Goal: Task Accomplishment & Management: Use online tool/utility

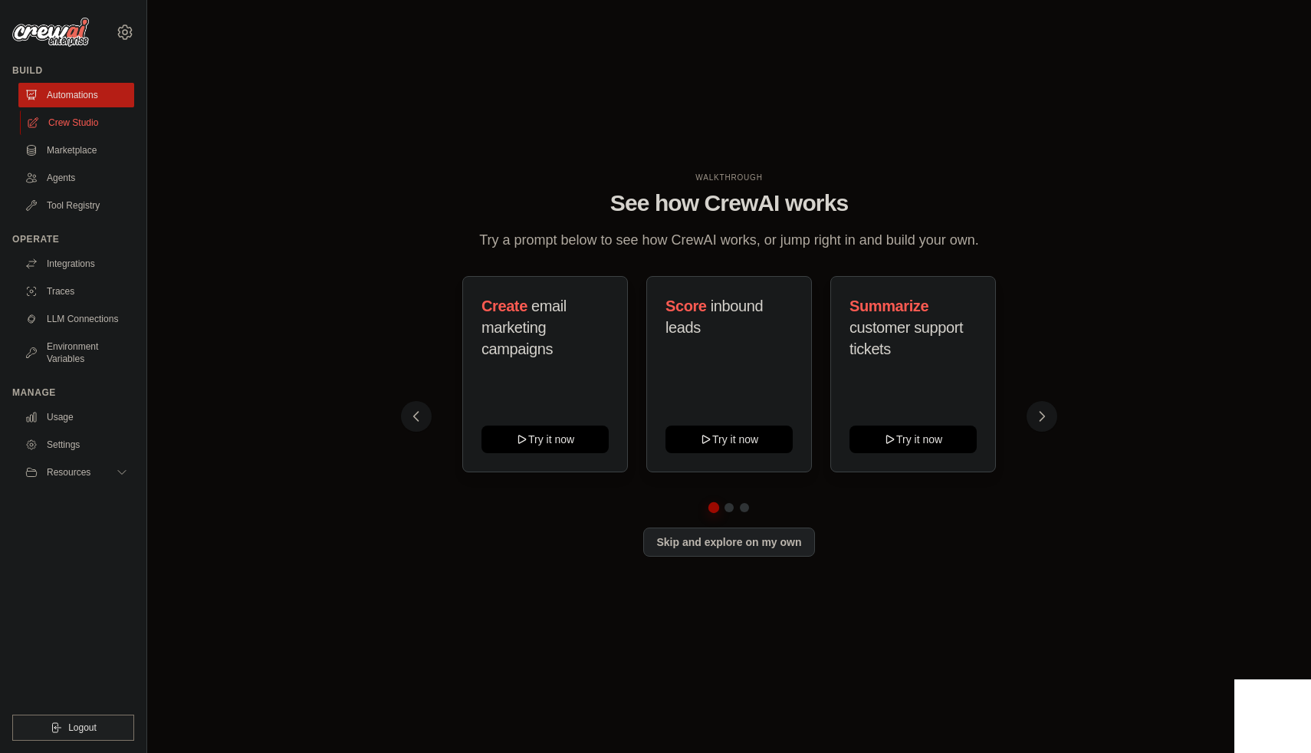
click at [94, 117] on link "Crew Studio" at bounding box center [78, 122] width 116 height 25
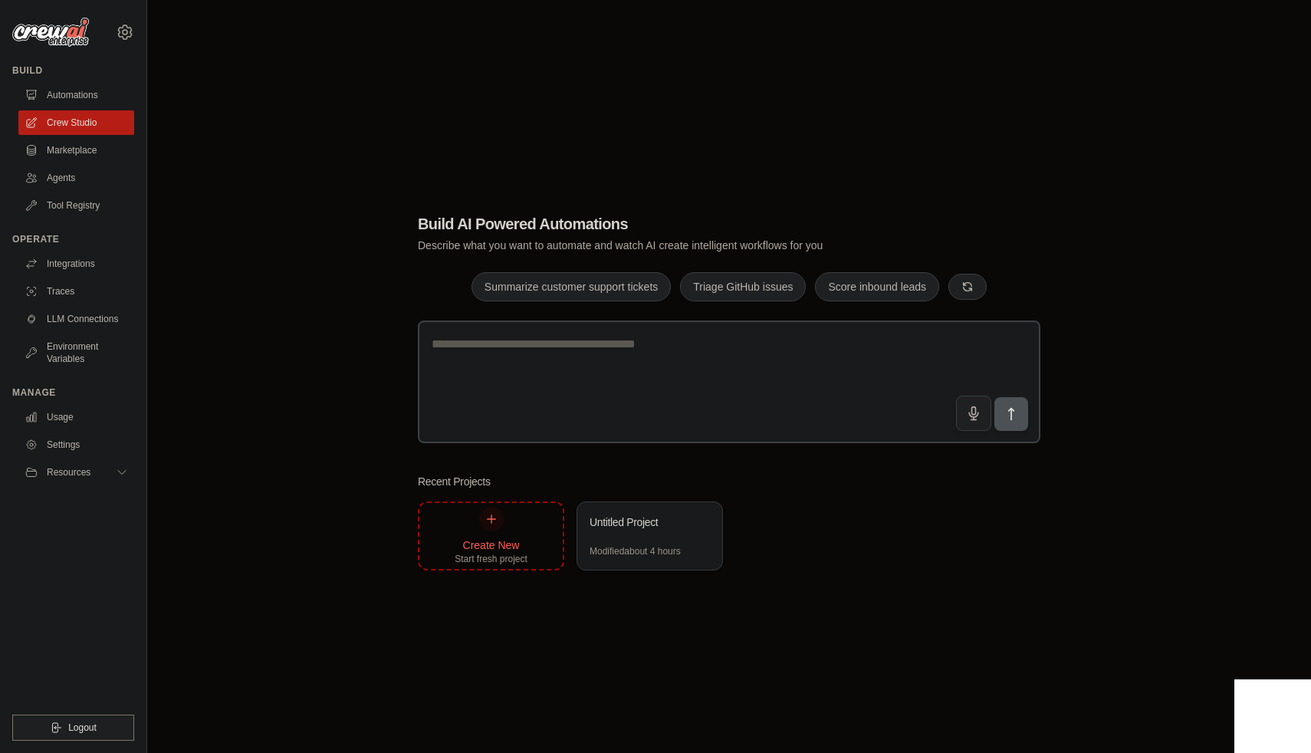
click at [492, 527] on div at bounding box center [491, 519] width 25 height 25
click at [83, 90] on link "Automations" at bounding box center [78, 95] width 116 height 25
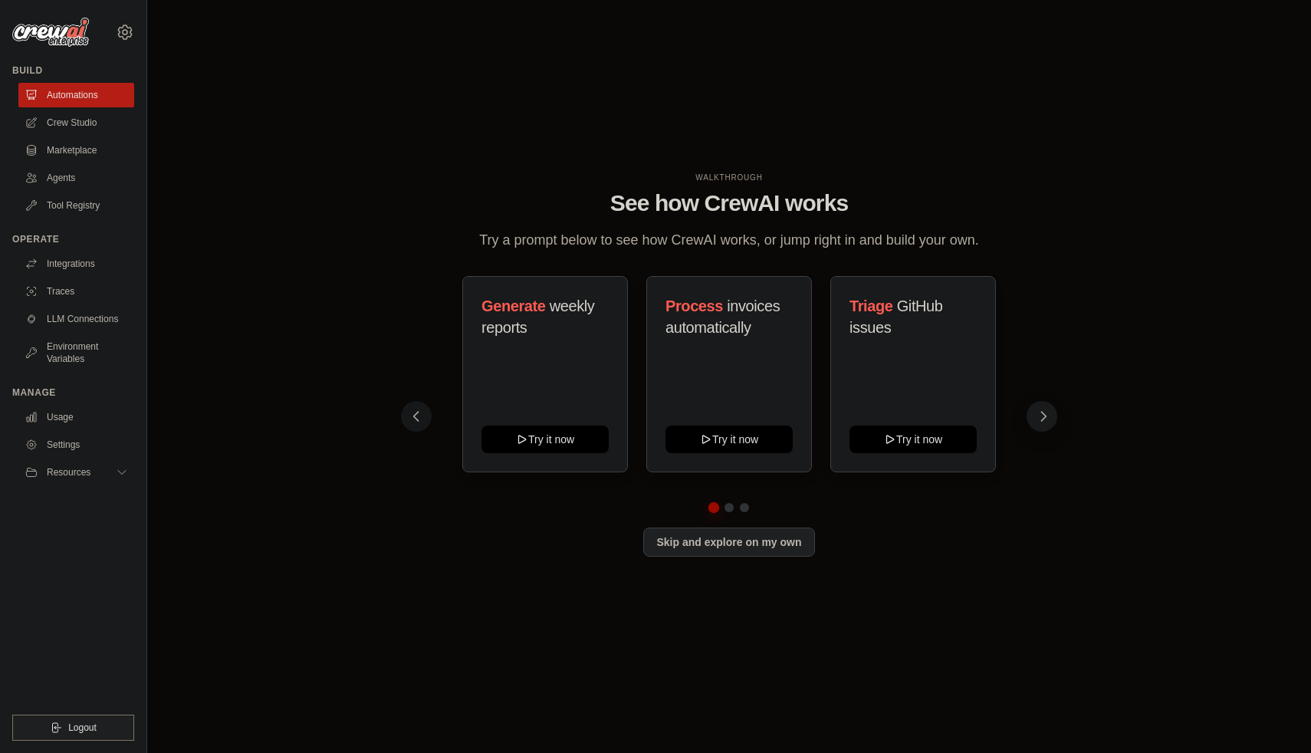
click at [1046, 415] on icon at bounding box center [1043, 416] width 15 height 15
click at [705, 542] on button "Skip and explore on my own" at bounding box center [728, 540] width 171 height 29
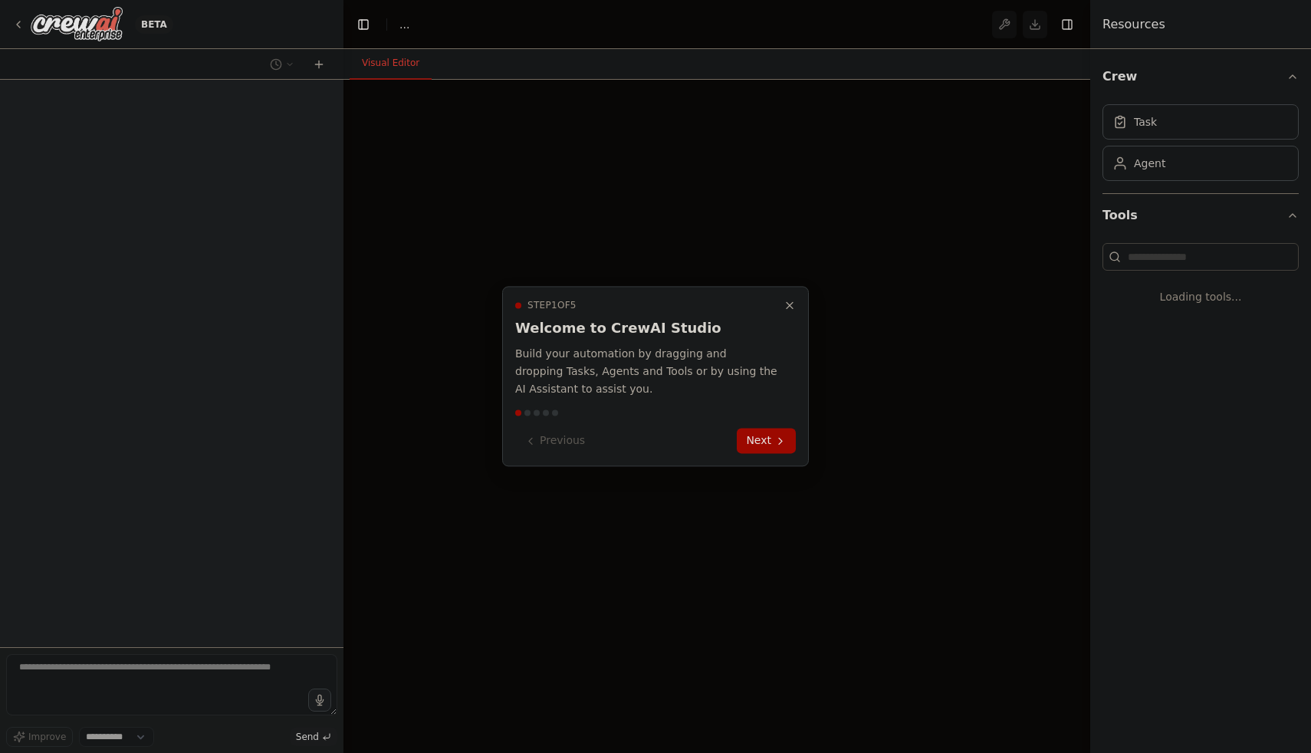
select select "****"
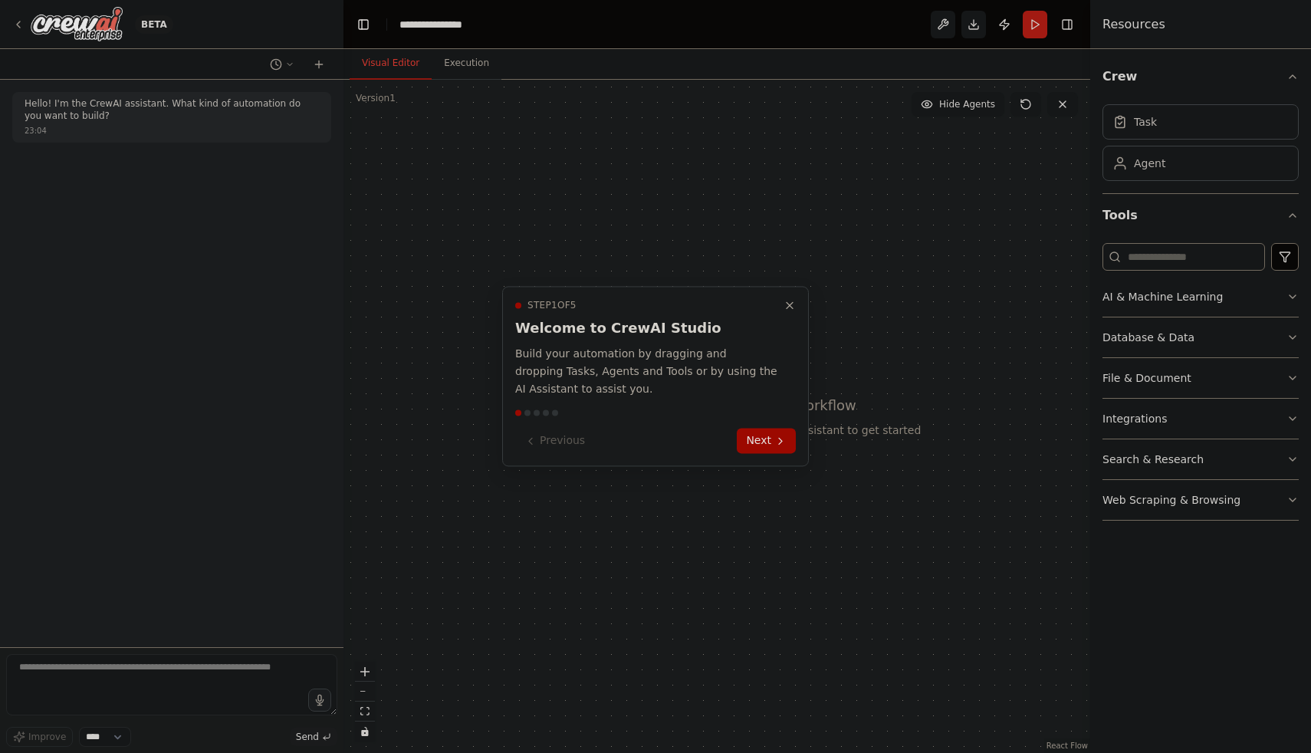
click at [15, 25] on div at bounding box center [655, 376] width 1311 height 753
click at [22, 25] on div at bounding box center [655, 376] width 1311 height 753
click at [755, 435] on button "Next" at bounding box center [766, 441] width 59 height 25
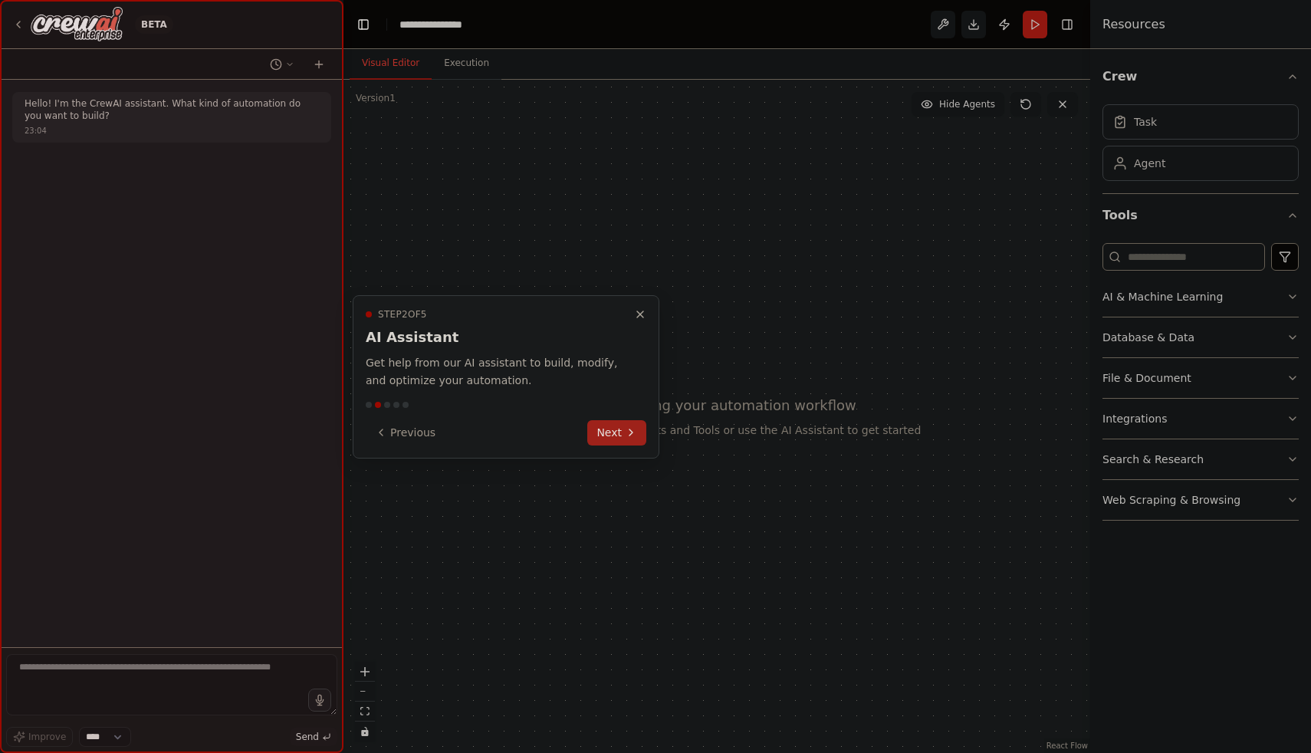
click at [613, 432] on button "Next" at bounding box center [616, 432] width 59 height 25
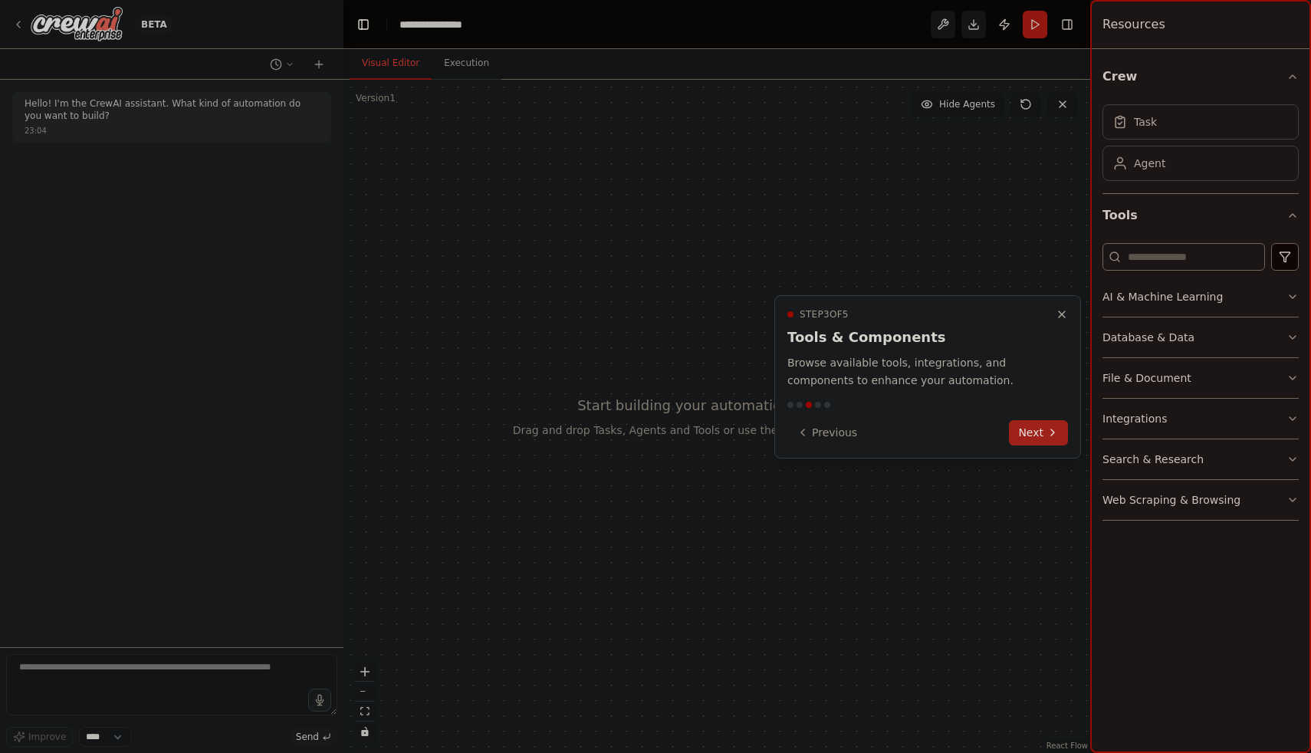
click at [1047, 436] on icon at bounding box center [1053, 432] width 12 height 12
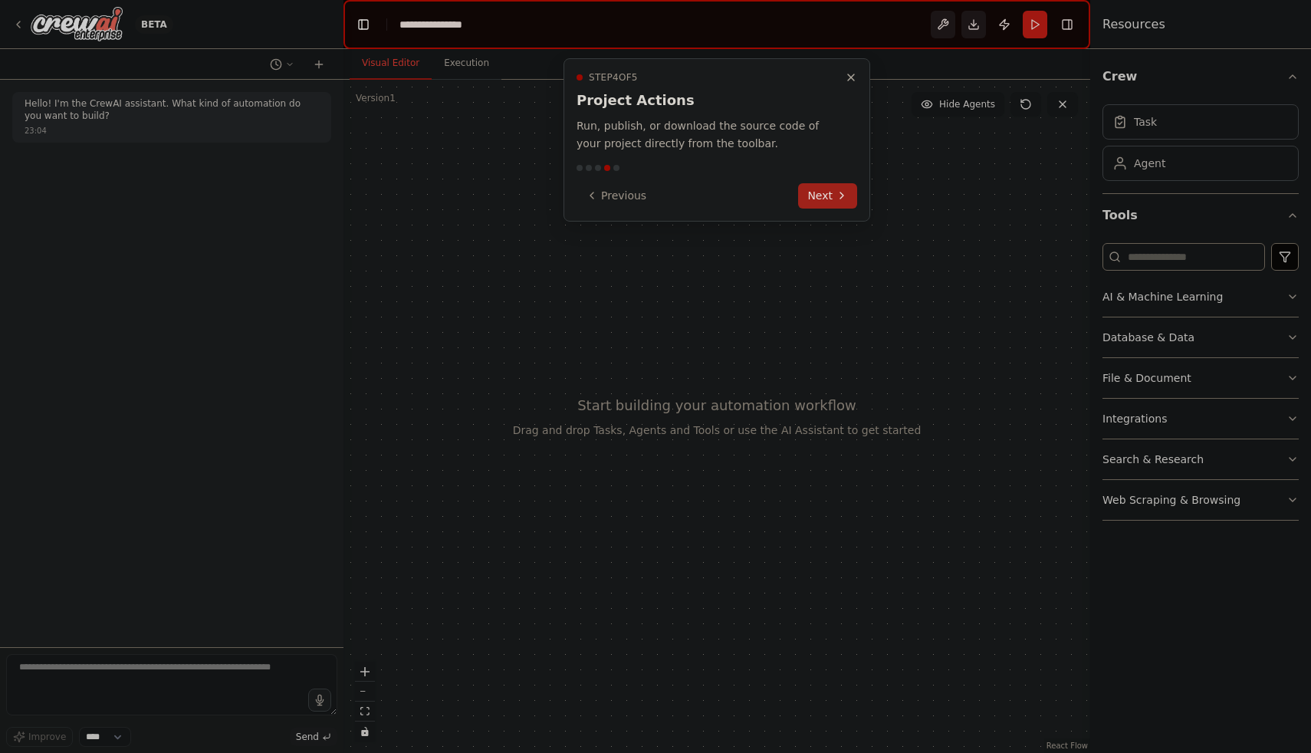
click at [819, 190] on button "Next" at bounding box center [827, 195] width 59 height 25
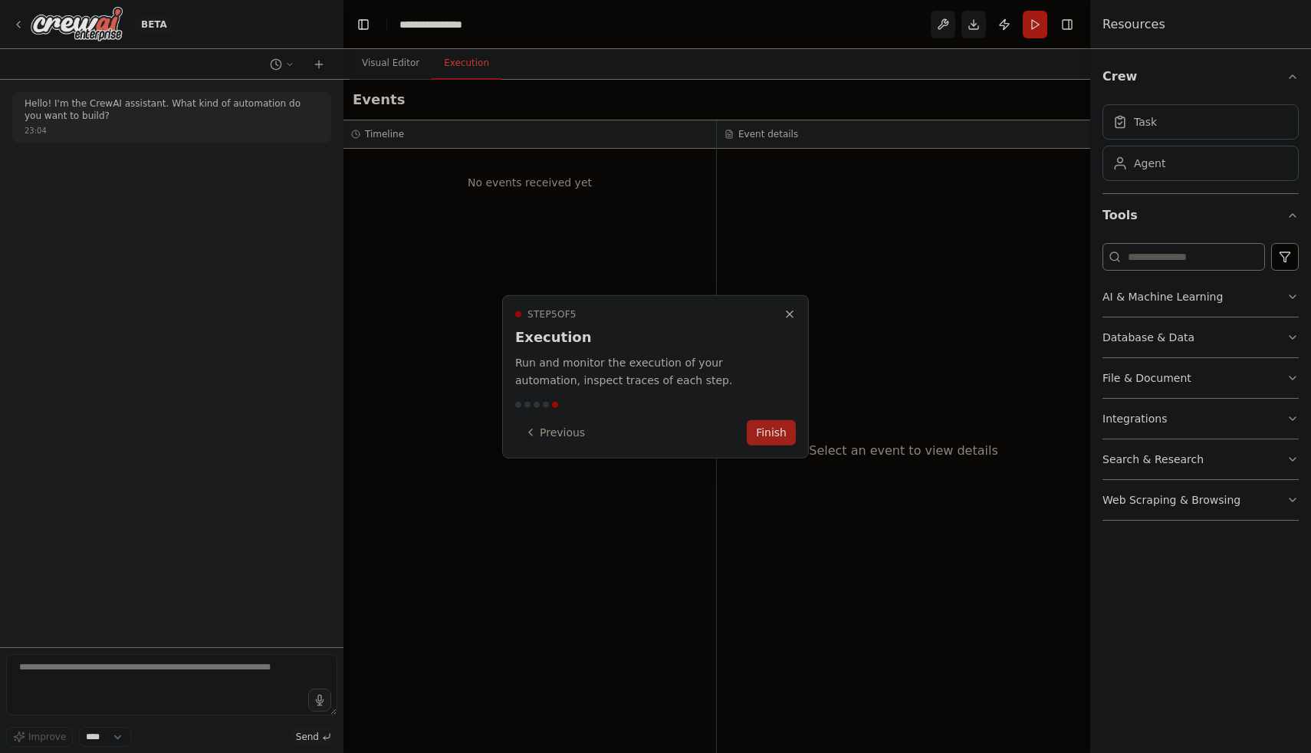
click at [778, 432] on button "Finish" at bounding box center [771, 431] width 49 height 25
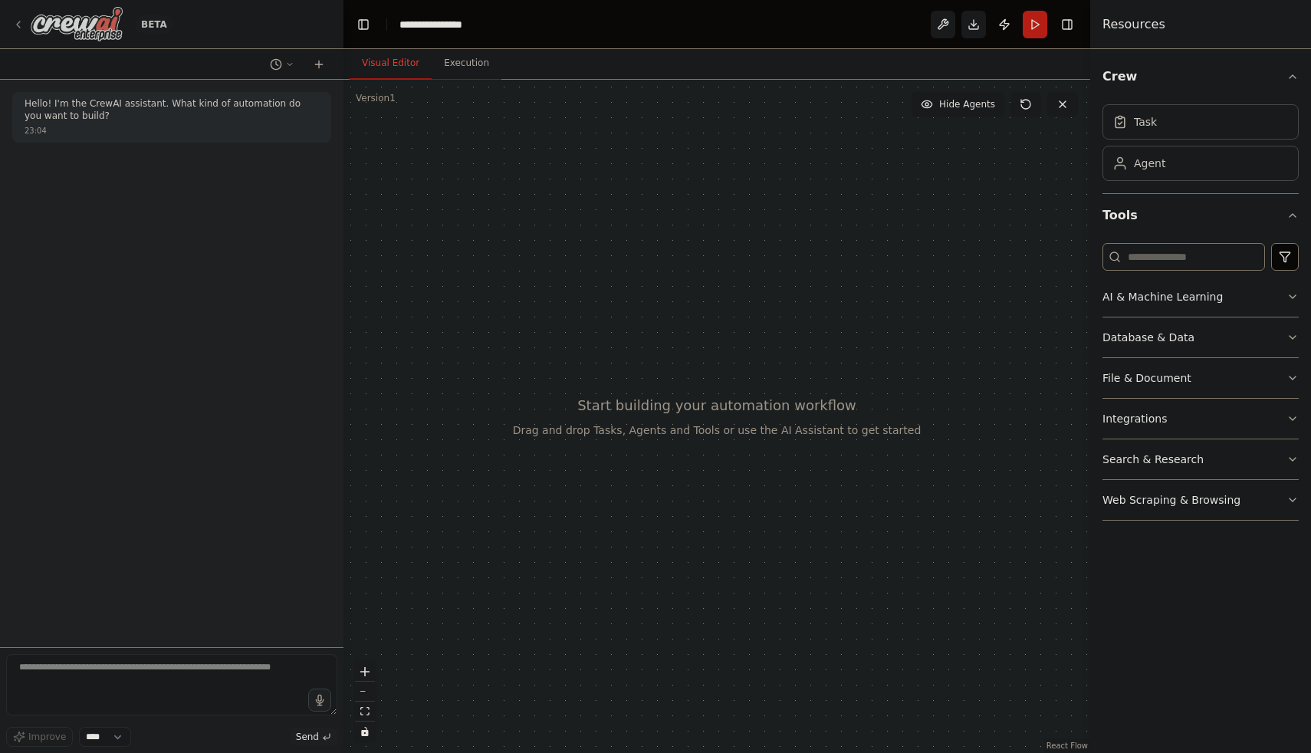
click at [21, 24] on icon at bounding box center [18, 24] width 12 height 12
